Goal: Task Accomplishment & Management: Manage account settings

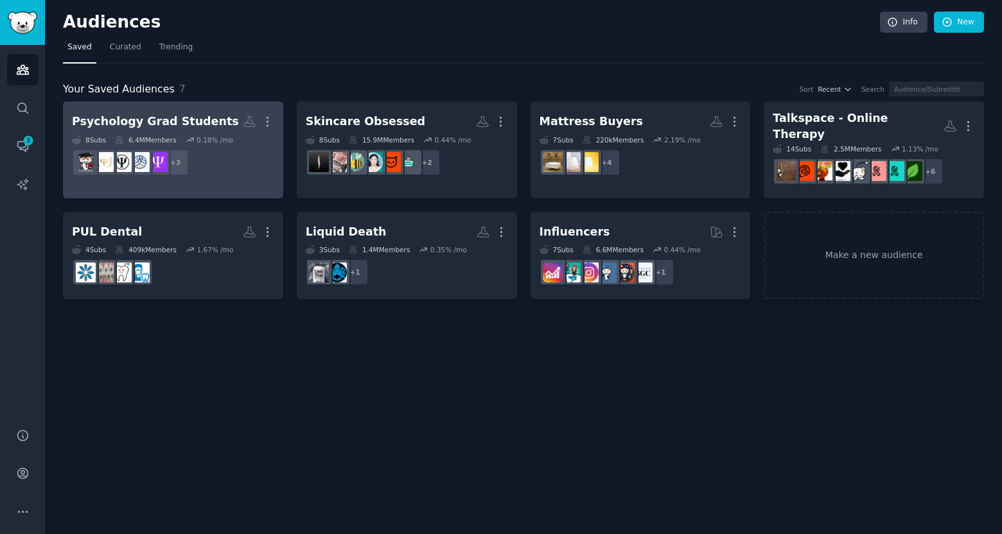
click at [229, 137] on div "0.18 % /mo" at bounding box center [214, 139] width 37 height 9
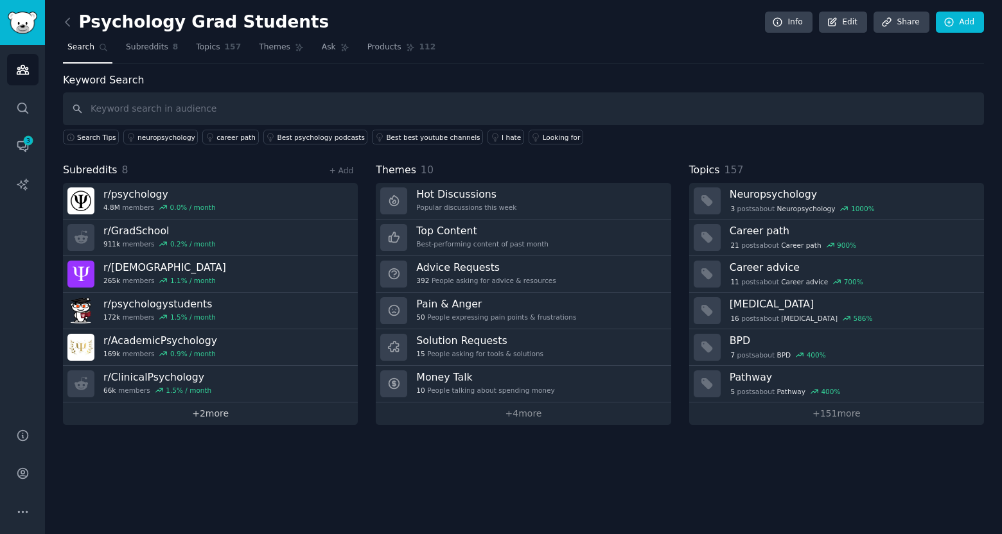
click at [261, 413] on link "+ 2 more" at bounding box center [210, 414] width 295 height 22
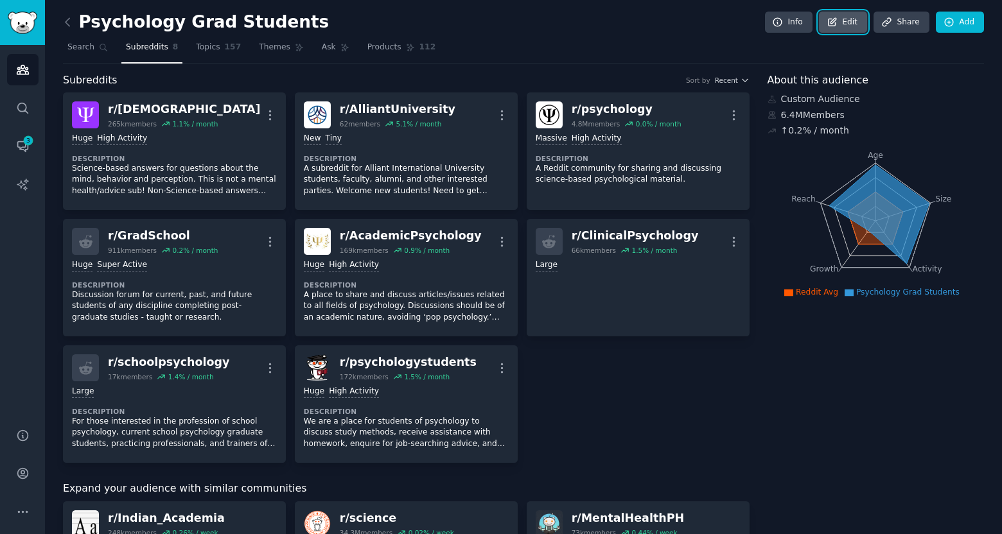
click at [828, 27] on icon at bounding box center [832, 23] width 12 height 12
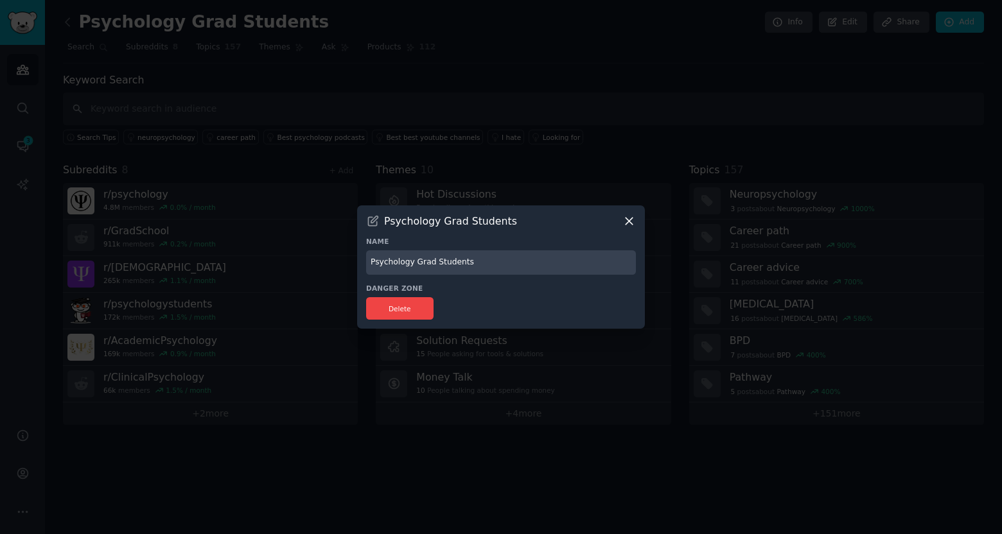
click at [625, 218] on icon at bounding box center [628, 220] width 13 height 13
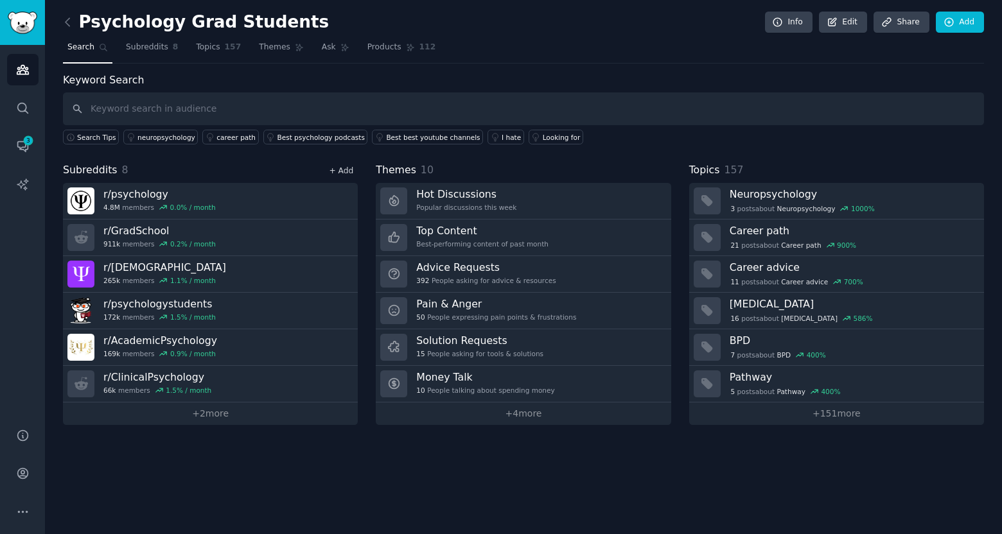
click at [344, 173] on link "+ Add" at bounding box center [341, 170] width 24 height 9
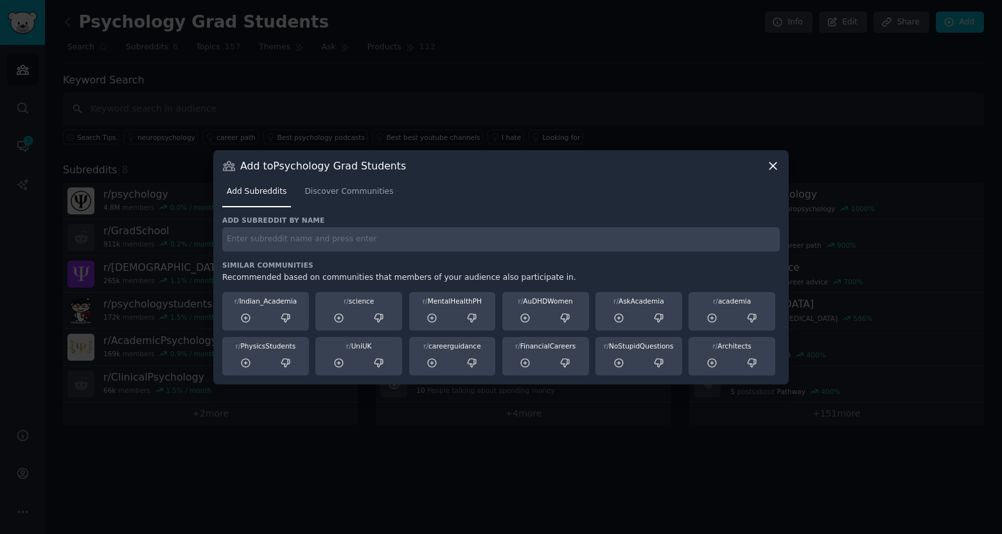
click at [289, 237] on input "text" at bounding box center [500, 239] width 557 height 25
type input "/"
type input "psyd"
click at [485, 232] on input "psyd" at bounding box center [500, 239] width 557 height 25
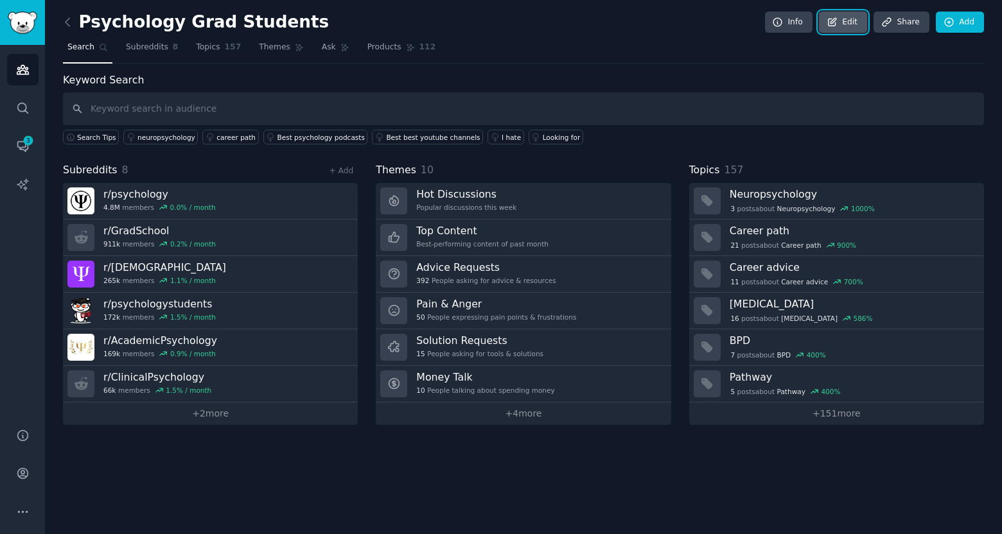
click at [852, 23] on link "Edit" at bounding box center [843, 23] width 48 height 22
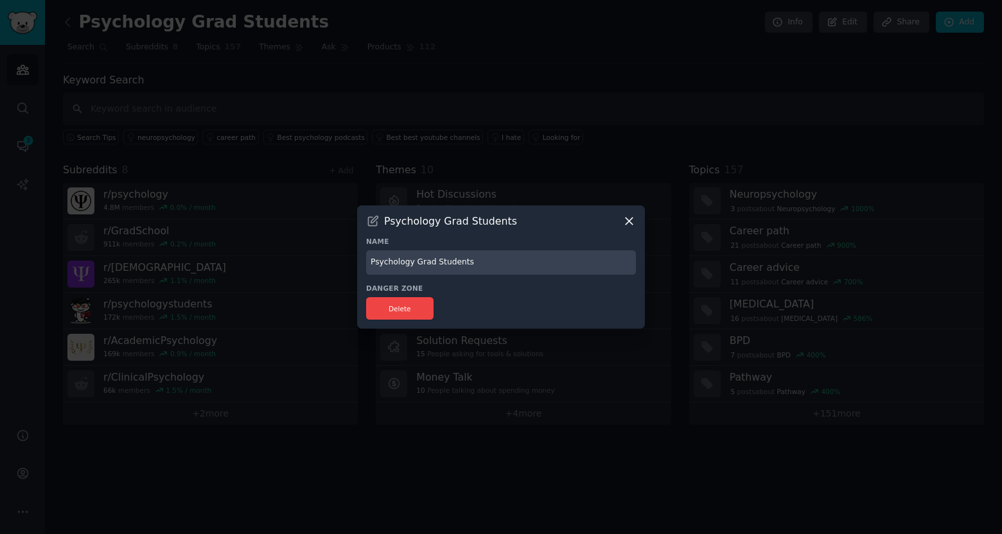
click at [627, 212] on div "Psychology Grad Students Name Psychology Grad Students Danger Zone Delete" at bounding box center [501, 267] width 288 height 124
click at [627, 215] on icon at bounding box center [628, 220] width 13 height 13
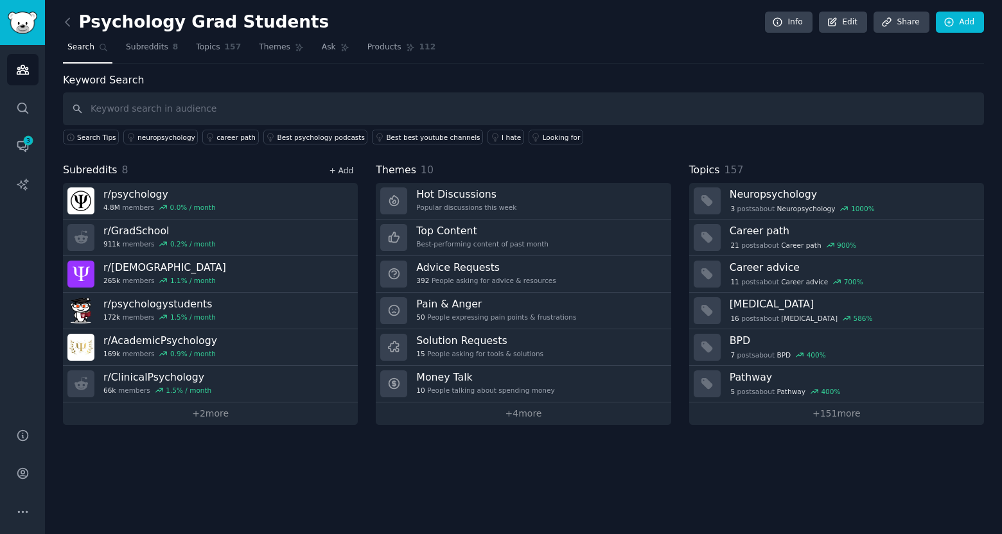
click at [345, 171] on link "+ Add" at bounding box center [341, 170] width 24 height 9
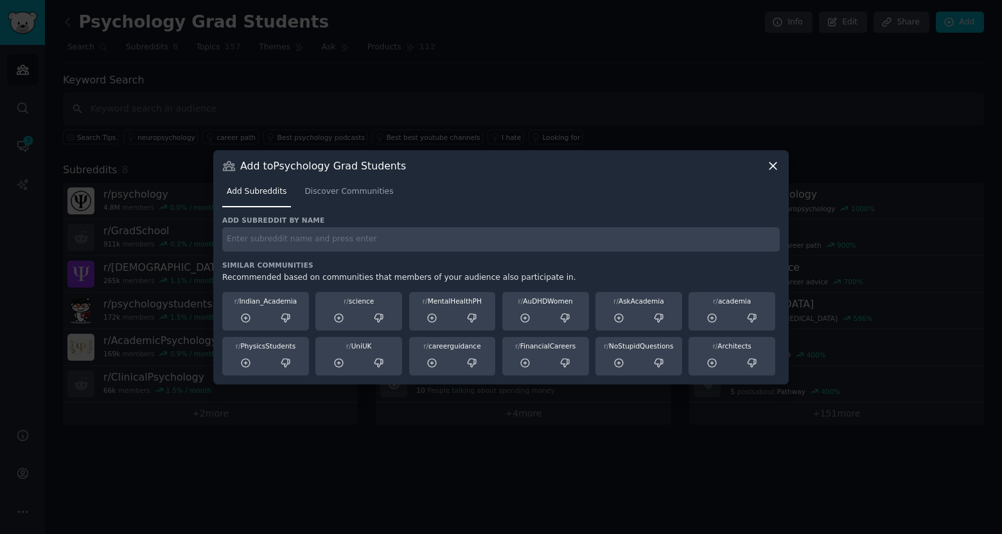
click at [331, 254] on div "Add subreddit by name Similar Communities Recommended based on communities that…" at bounding box center [500, 296] width 557 height 160
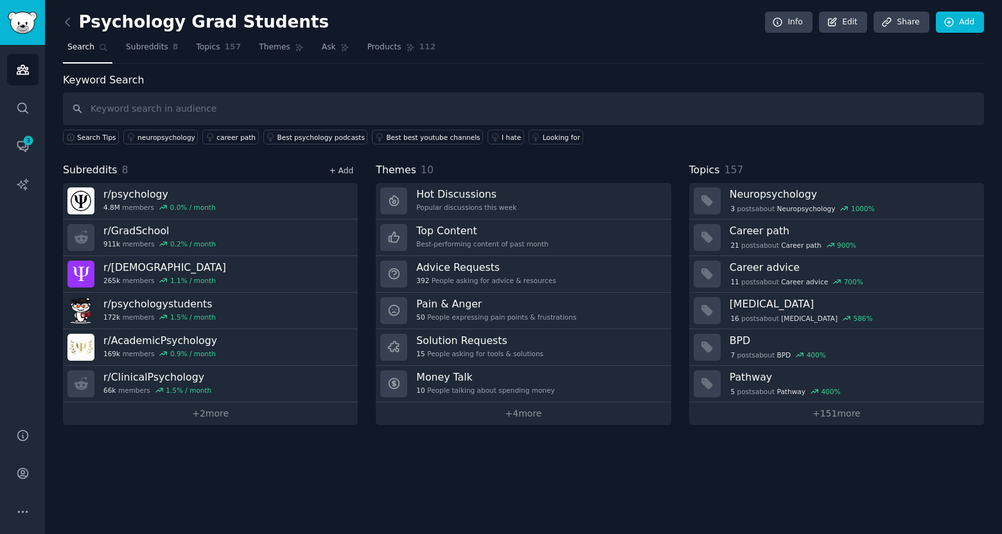
click at [349, 171] on link "+ Add" at bounding box center [341, 170] width 24 height 9
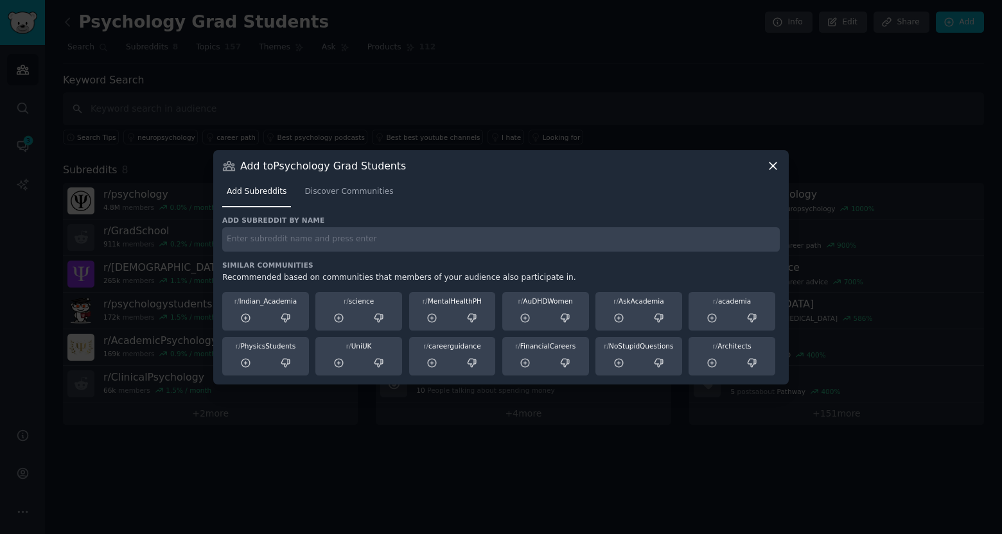
click at [326, 253] on div "Add subreddit by name Similar Communities Recommended based on communities that…" at bounding box center [500, 296] width 557 height 160
click at [326, 238] on input "text" at bounding box center [500, 239] width 557 height 25
type input "o"
type input "psyd"
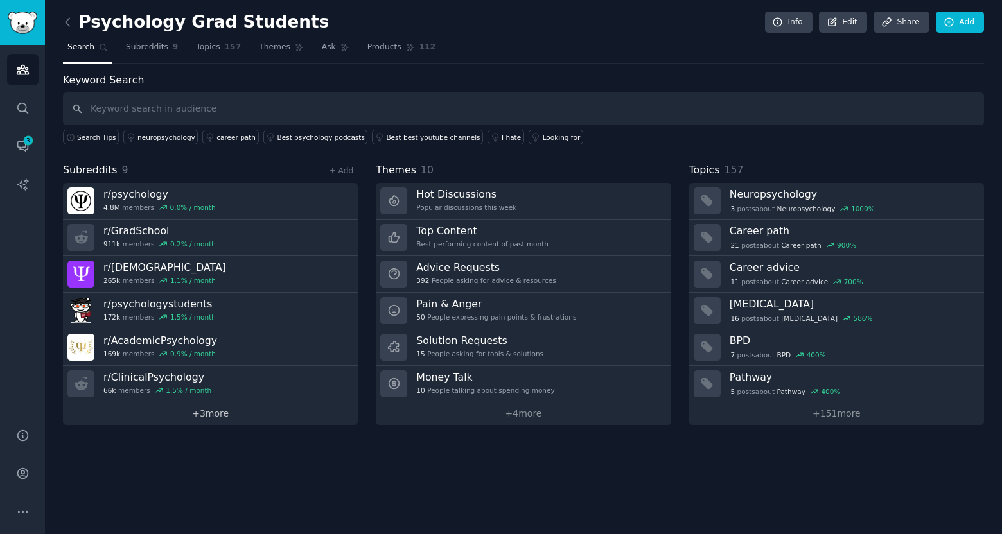
click at [277, 410] on link "+ 3 more" at bounding box center [210, 414] width 295 height 22
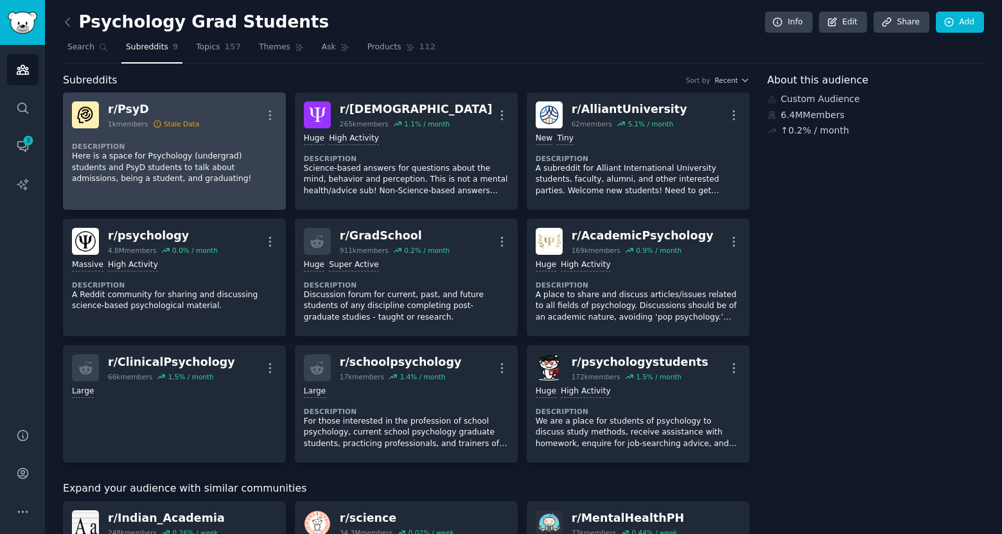
click at [272, 188] on div "Description Here is a space for Psychology (undergrad) students and PsyD studen…" at bounding box center [174, 158] width 205 height 61
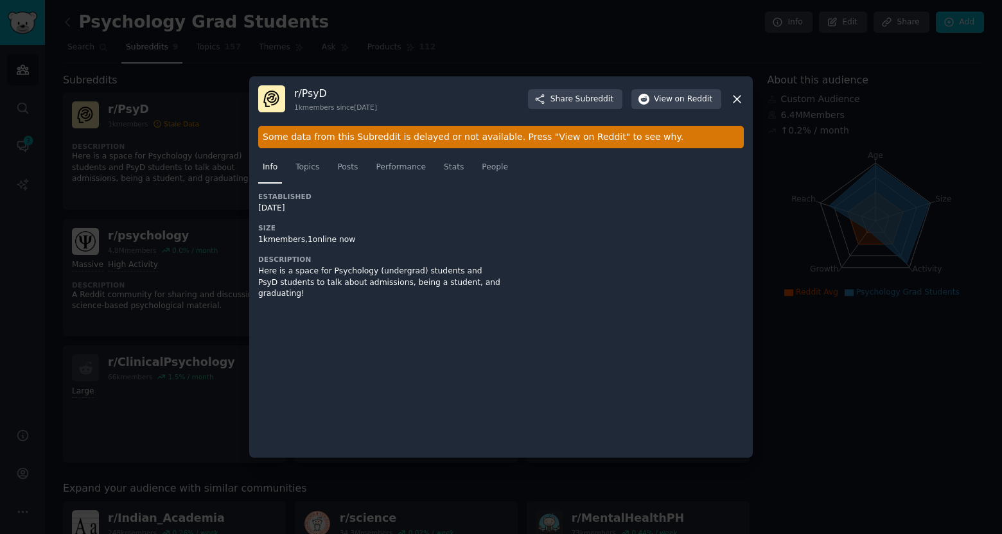
click at [730, 94] on icon at bounding box center [736, 98] width 13 height 13
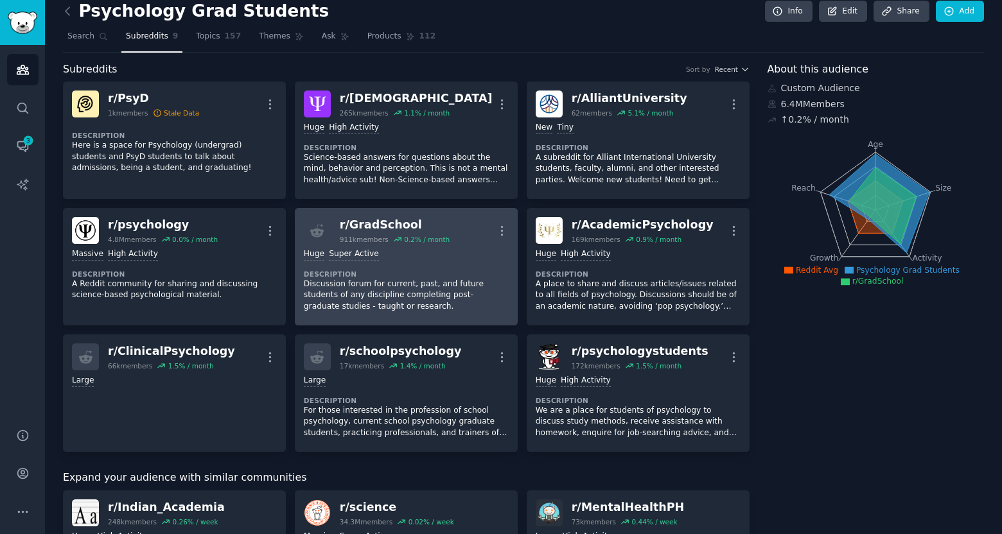
scroll to position [7, 0]
